Goal: Navigation & Orientation: Find specific page/section

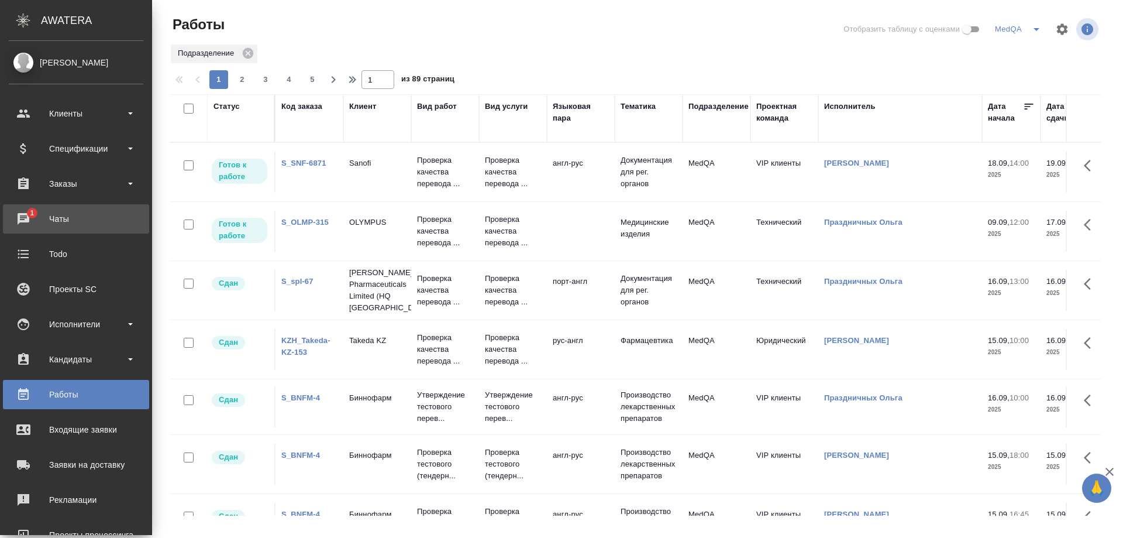
click at [59, 218] on div "Чаты" at bounding box center [76, 219] width 135 height 18
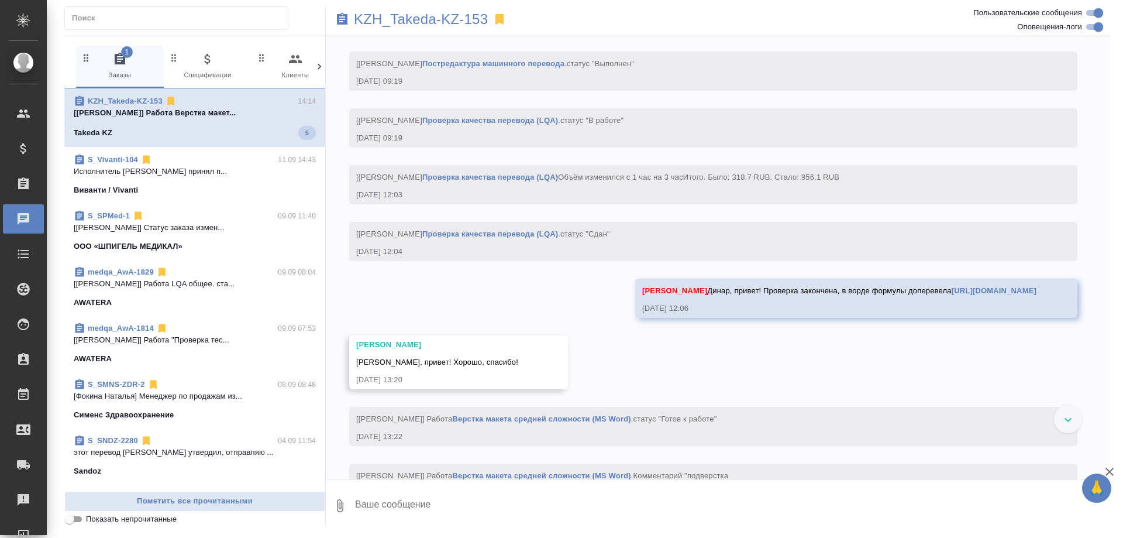
scroll to position [5737, 0]
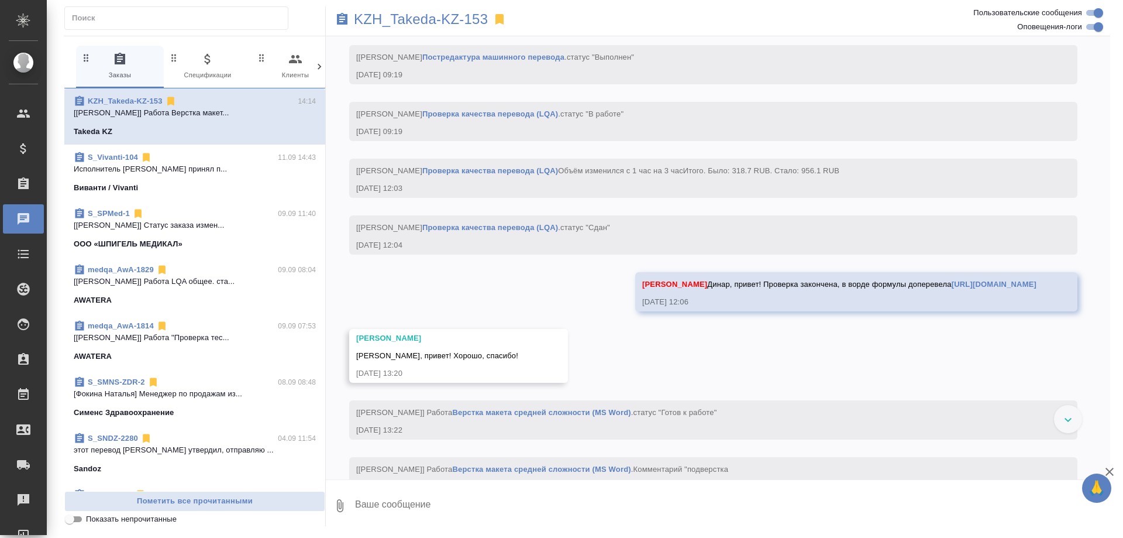
click at [166, 181] on span "S_Vivanti-104 11.09 14:43 Исполнитель [PERSON_NAME] принял п... Виванти / Vivan…" at bounding box center [195, 173] width 242 height 42
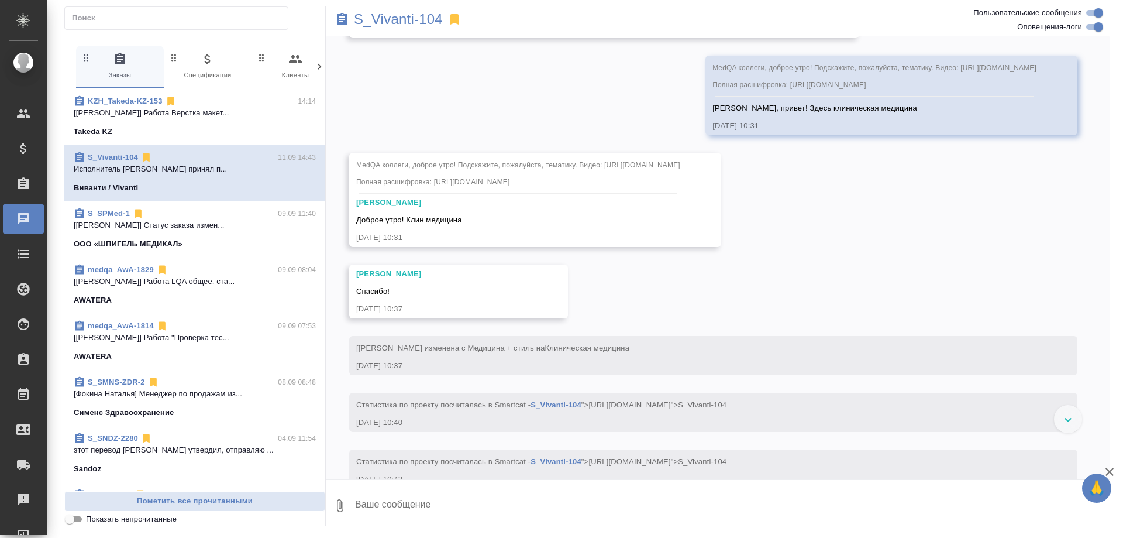
scroll to position [2326, 0]
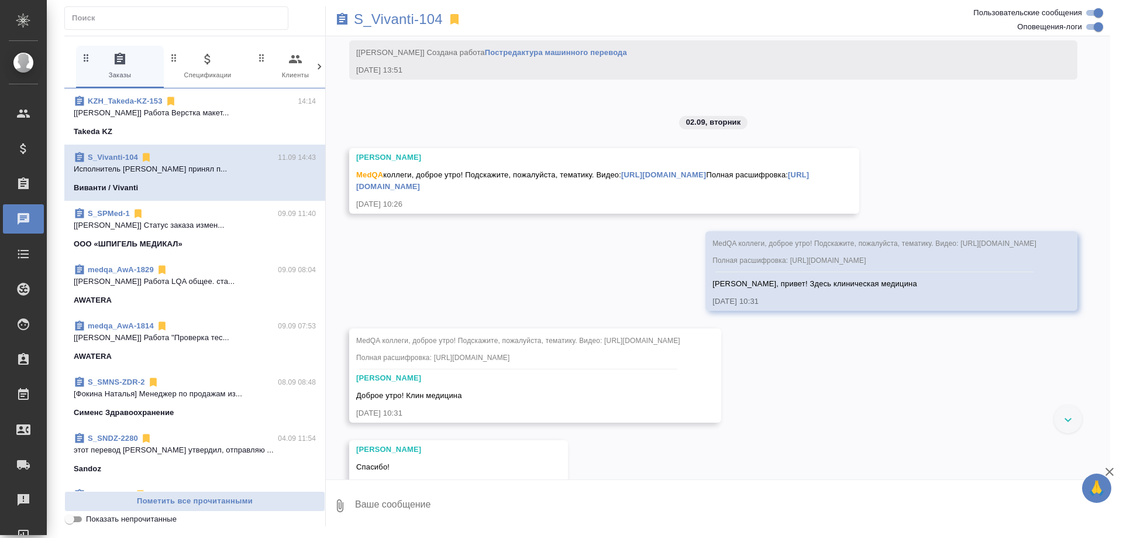
click at [455, 18] on icon at bounding box center [454, 19] width 8 height 11
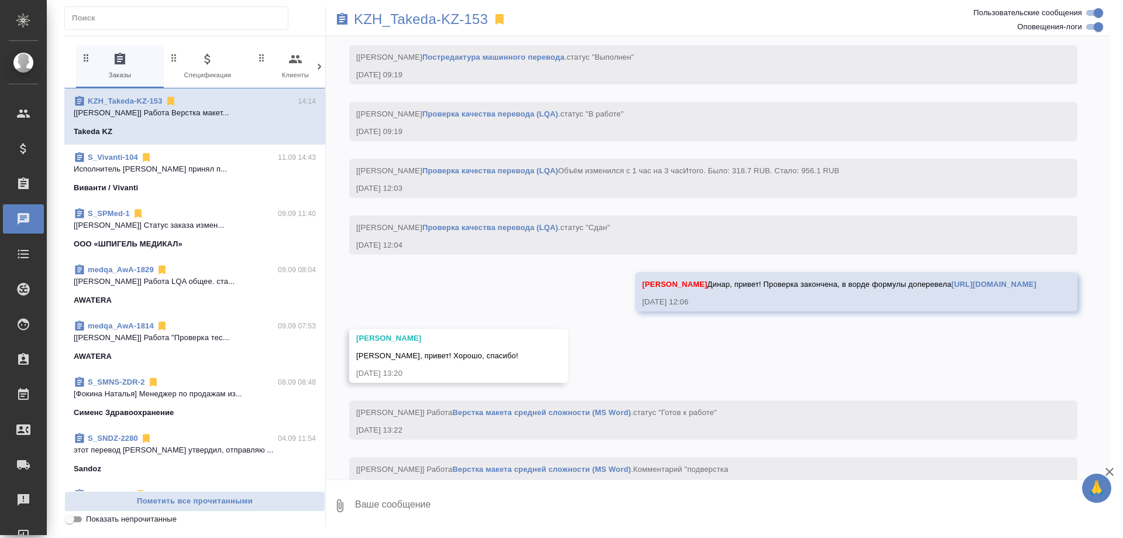
scroll to position [6065, 0]
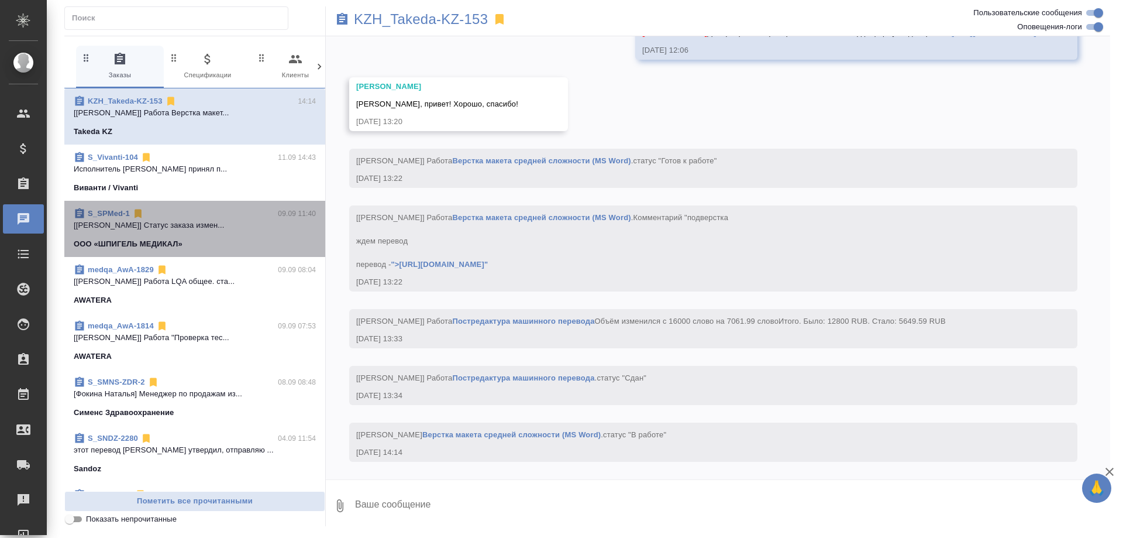
click at [242, 215] on div "S_SPMed-1 09.09 11:40" at bounding box center [195, 214] width 242 height 12
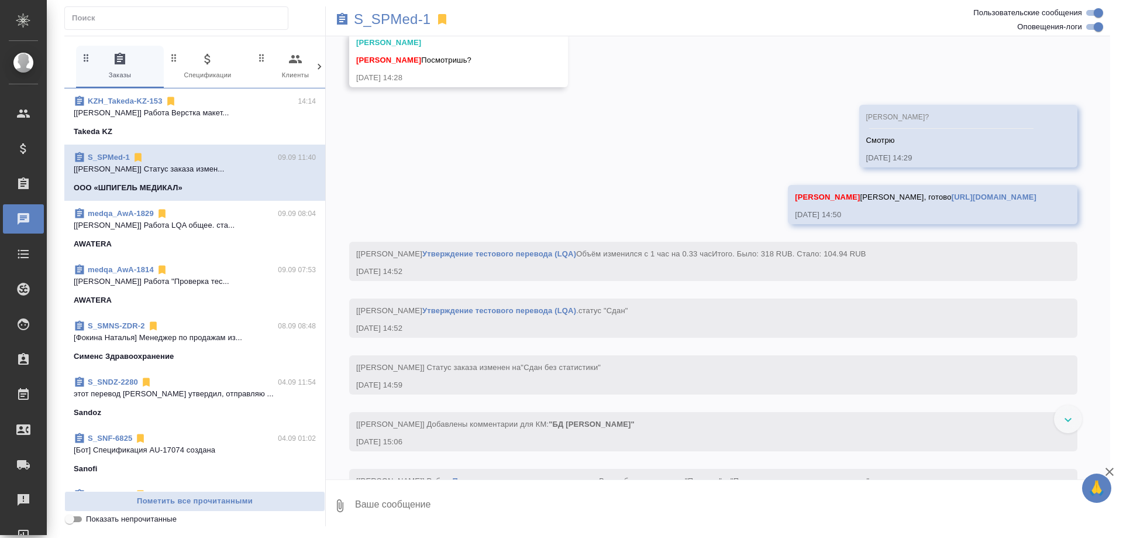
scroll to position [6380, 0]
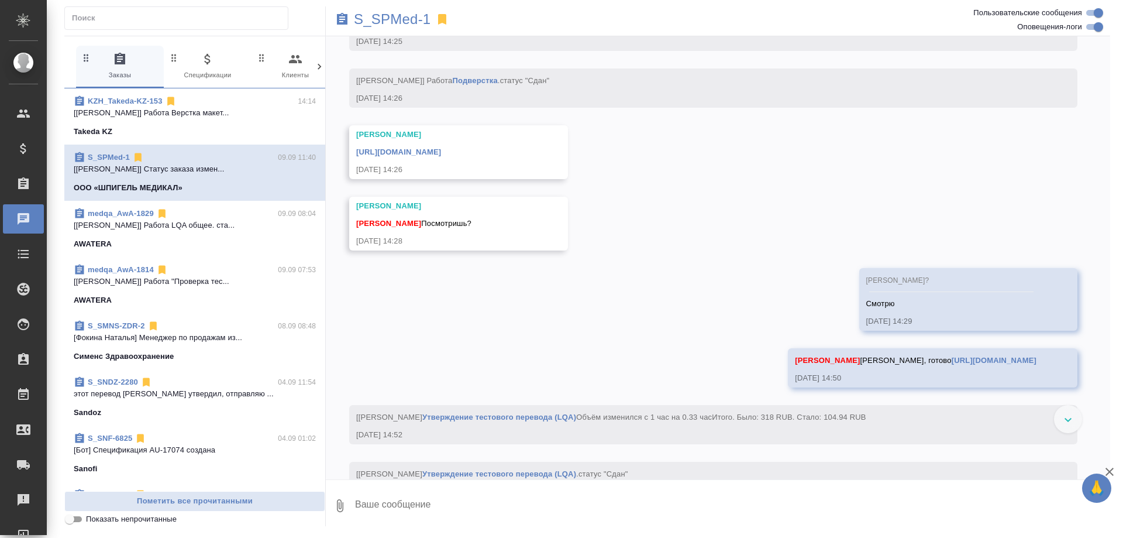
click at [440, 20] on icon at bounding box center [442, 19] width 8 height 11
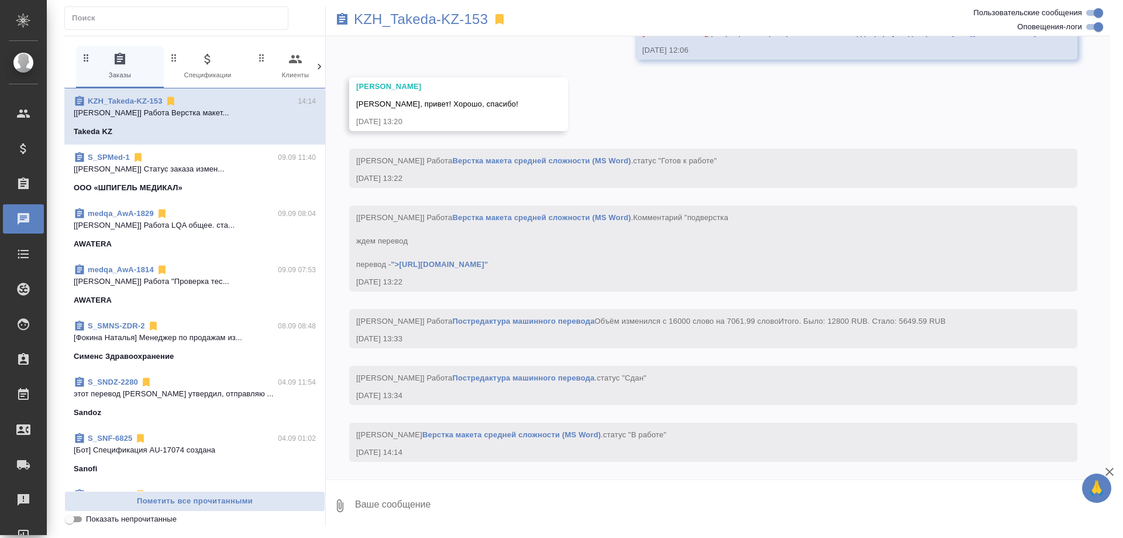
scroll to position [6065, 0]
click at [197, 271] on div "S_SMNS-ZDR-2 08.09 08:48" at bounding box center [195, 270] width 242 height 12
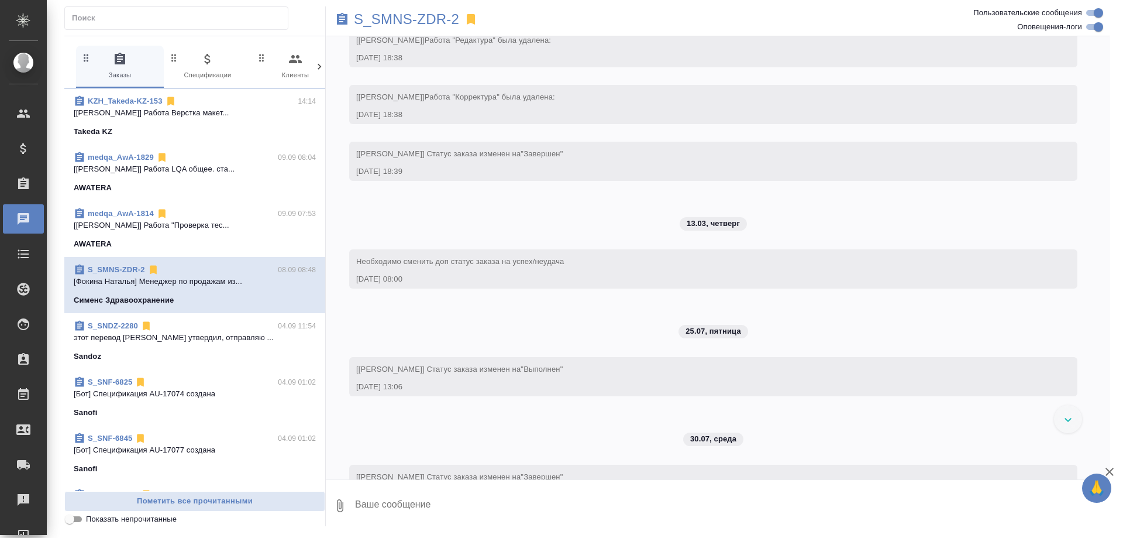
scroll to position [26222, 0]
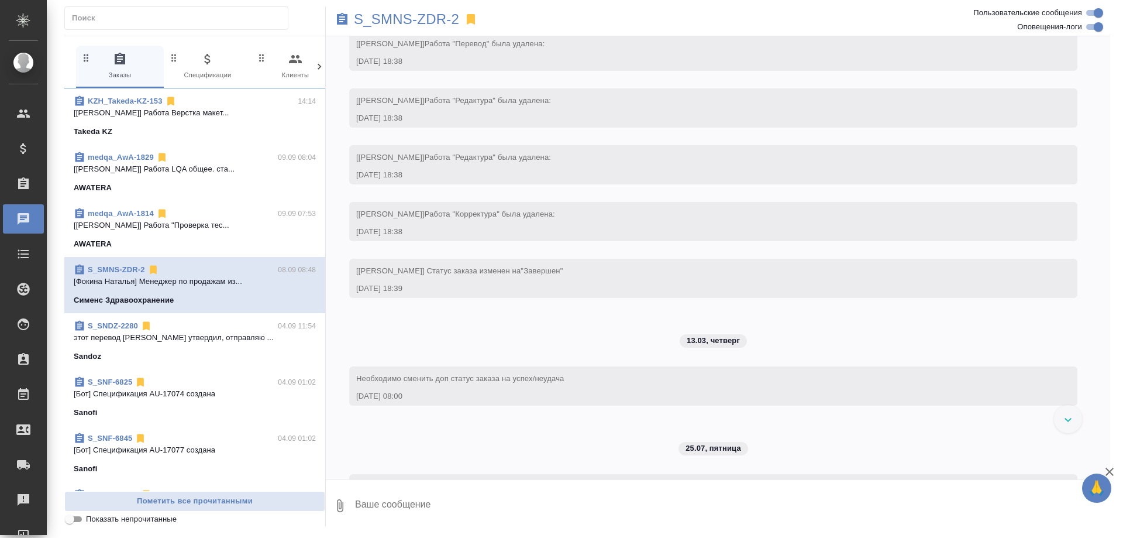
click at [474, 18] on icon at bounding box center [471, 19] width 8 height 11
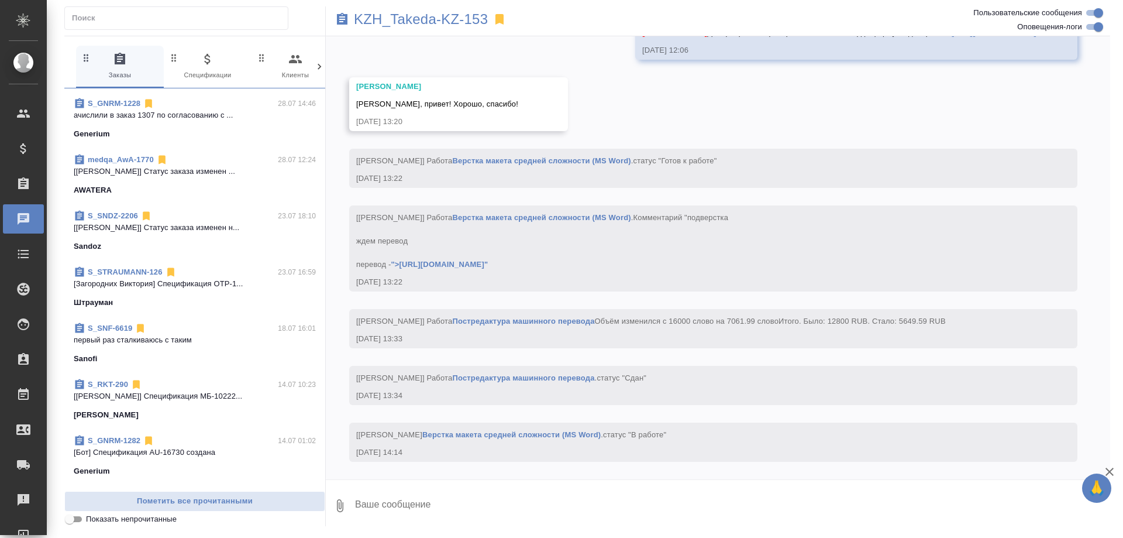
scroll to position [1638, 0]
